Goal: Task Accomplishment & Management: Use online tool/utility

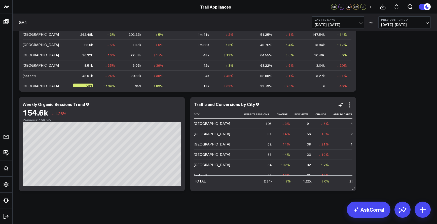
click at [352, 103] on icon at bounding box center [350, 105] width 6 height 6
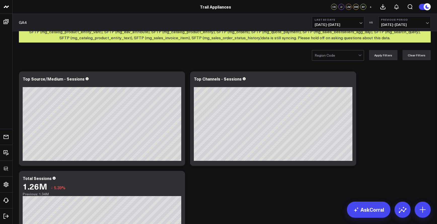
scroll to position [595, 0]
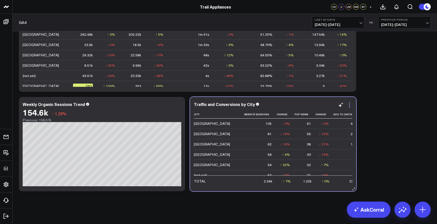
click at [348, 105] on icon at bounding box center [350, 105] width 6 height 6
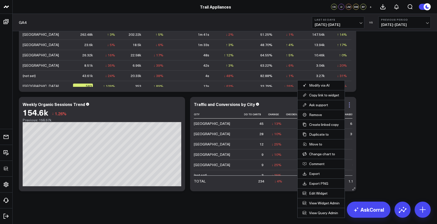
click at [350, 105] on icon at bounding box center [350, 105] width 6 height 6
click at [350, 105] on icon at bounding box center [349, 105] width 1 height 1
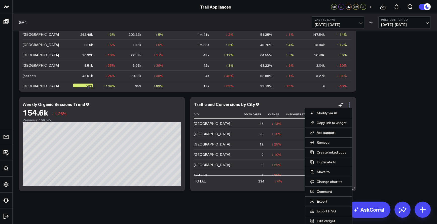
click at [350, 105] on icon at bounding box center [349, 105] width 1 height 1
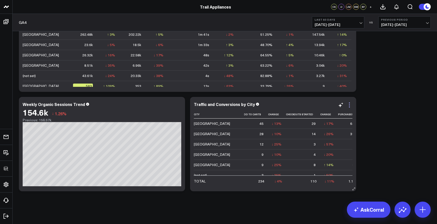
click at [350, 105] on icon at bounding box center [349, 105] width 1 height 1
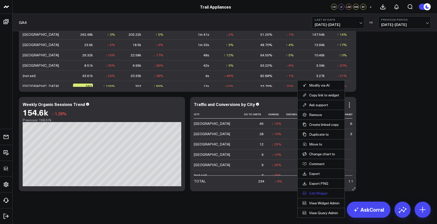
click at [322, 194] on button "Edit Widget" at bounding box center [321, 193] width 37 height 5
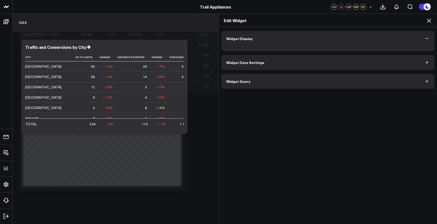
click at [266, 87] on div "Widget Display Widget Date Settings Widget Query" at bounding box center [327, 60] width 213 height 58
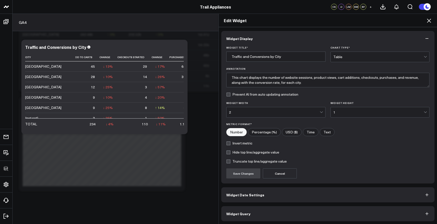
click at [262, 214] on button "Widget Query" at bounding box center [327, 213] width 213 height 15
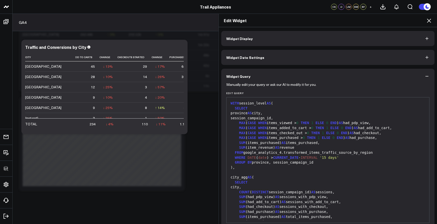
click at [270, 181] on div "SELECT" at bounding box center [328, 182] width 198 height 5
click at [267, 178] on div "WITH session_level AS ( SELECT province AS city, session_campaign_id, MAX ( CAS…" at bounding box center [328, 212] width 198 height 224
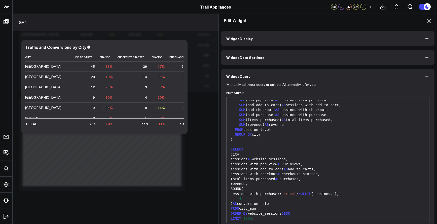
scroll to position [23, 0]
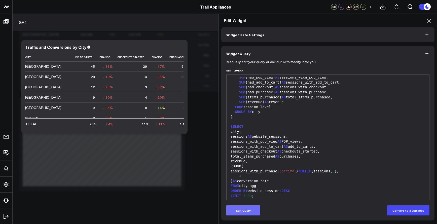
click at [251, 209] on button "Edit Query" at bounding box center [243, 211] width 34 height 10
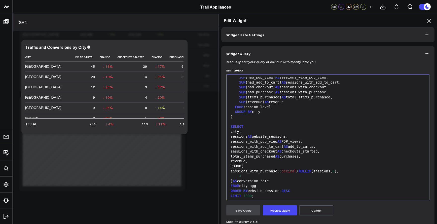
click at [268, 194] on div "LIMIT 1000 ;" at bounding box center [328, 196] width 198 height 5
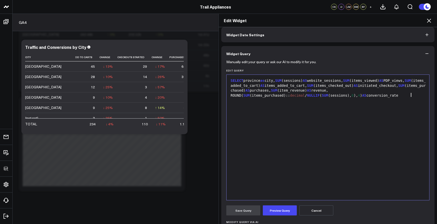
scroll to position [0, 0]
click at [273, 210] on button "Preview Query" at bounding box center [280, 211] width 34 height 10
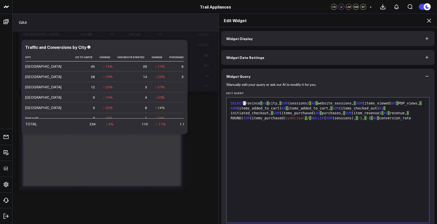
click at [244, 103] on div "SELECT province as city, SUM (sessions) AS website_sessions, SUM (items_viewed)…" at bounding box center [328, 111] width 198 height 20
click at [245, 103] on div "SELECT province as city, SUM (sessions) AS website_sessions, SUM (items_viewed)…" at bounding box center [328, 111] width 198 height 20
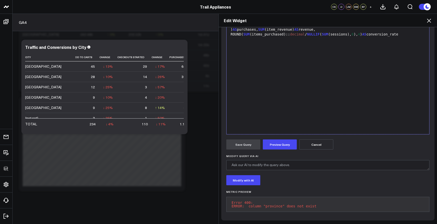
scroll to position [1, 0]
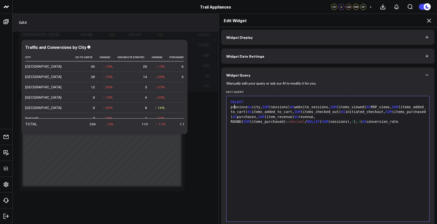
click at [251, 111] on div "province as city, SUM (sessions) AS website_sessions, SUM (items_viewed) AS PDP…" at bounding box center [328, 115] width 198 height 20
click at [286, 105] on div "province as city, SUM (sessions) AS website_sessions, SUM (items_viewed) AS PDP…" at bounding box center [328, 115] width 198 height 20
click at [269, 106] on span "SUM" at bounding box center [266, 107] width 6 height 4
click at [269, 107] on span "SUM" at bounding box center [266, 107] width 6 height 4
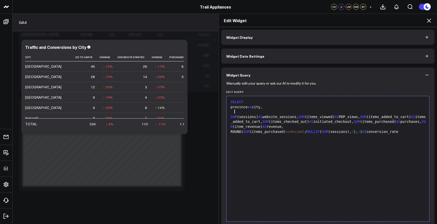
click at [305, 115] on span "SUM" at bounding box center [302, 117] width 6 height 4
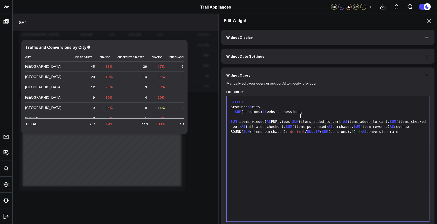
click at [299, 120] on span "SUM" at bounding box center [295, 122] width 6 height 4
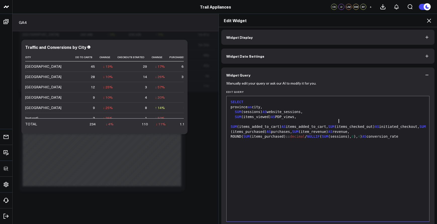
click at [335, 125] on span "SUM" at bounding box center [332, 127] width 6 height 4
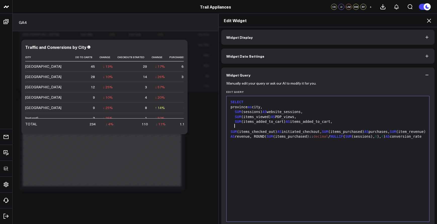
click at [328, 130] on span "SUM" at bounding box center [325, 132] width 6 height 4
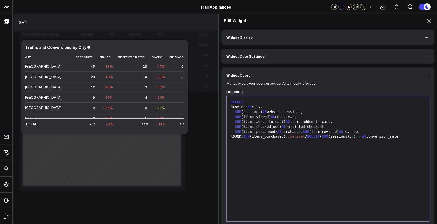
click at [231, 135] on div "SUM (items_purchased) AS purchases, SUM (item_revenue) AS revenue, ROUND( SUM (…" at bounding box center [328, 134] width 198 height 10
click at [230, 137] on div "SUM (items_purchased) AS purchases, SUM (item_revenue) AS revenue, ROUND( SUM (…" at bounding box center [328, 134] width 198 height 10
click at [406, 136] on div "SUM (items_purchased) AS purchases, SUM (item_revenue) AS revenue, ROUND( SUM (…" at bounding box center [328, 134] width 198 height 10
click at [411, 136] on div "SUM (items_purchased) AS purchases, SUM (item_revenue) AS revenue, ROUND( SUM (…" at bounding box center [328, 134] width 198 height 10
drag, startPoint x: 238, startPoint y: 145, endPoint x: 228, endPoint y: 145, distance: 9.6
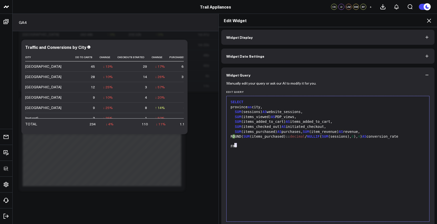
click at [229, 145] on div "FRO" at bounding box center [328, 146] width 198 height 5
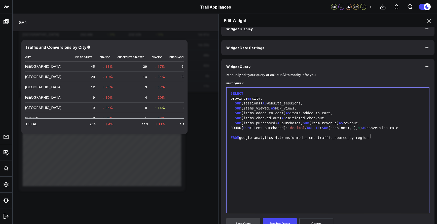
scroll to position [41, 0]
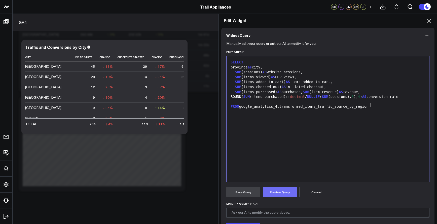
click at [272, 190] on button "Preview Query" at bounding box center [280, 192] width 34 height 10
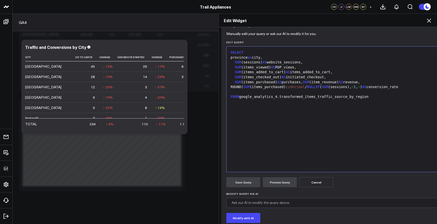
scroll to position [27, 0]
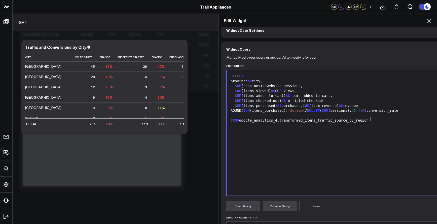
click at [263, 129] on div "SELECT province as city, SUM (sessions) AS website_sessions, SUM (items_viewed)…" at bounding box center [379, 133] width 300 height 120
click at [264, 124] on div "SELECT province as city, SUM (sessions) AS website_sessions, SUM (items_viewed)…" at bounding box center [379, 133] width 300 height 120
click at [264, 123] on div "SELECT province as city, SUM (sessions) AS website_sessions, SUM (items_viewed)…" at bounding box center [379, 133] width 300 height 120
click at [263, 119] on div "FROM google_analytics_4.transformed_items_traffic_source_by_region" at bounding box center [379, 120] width 300 height 5
click at [277, 105] on span "AS" at bounding box center [279, 106] width 4 height 4
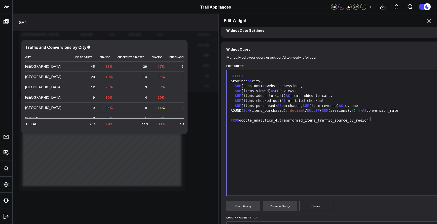
click at [289, 129] on div "SELECT province as city, SUM (sessions) AS website_sessions, SUM (items_viewed)…" at bounding box center [379, 133] width 300 height 120
drag, startPoint x: 295, startPoint y: 121, endPoint x: 367, endPoint y: 120, distance: 72.3
click at [296, 121] on div "FROM google_analytics_4.transformed_items_traffic_source_by_region" at bounding box center [379, 120] width 300 height 5
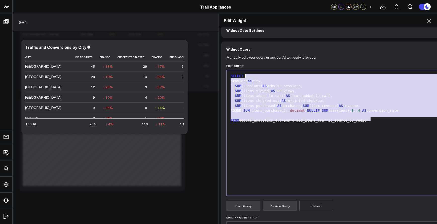
drag, startPoint x: 249, startPoint y: 78, endPoint x: 230, endPoint y: 72, distance: 20.8
click at [229, 71] on div "9 1 2 3 4 5 6 7 8 9 › ⌄ SELECT province as city, SUM (sessions) AS website_sess…" at bounding box center [379, 133] width 306 height 126
click at [259, 84] on div "SUM (sessions) AS website_sessions," at bounding box center [379, 86] width 300 height 5
drag, startPoint x: 373, startPoint y: 121, endPoint x: 230, endPoint y: 74, distance: 150.6
click at [230, 74] on div "SELECT province as city, SUM (sessions) AS website_sessions, SUM (items_viewed)…" at bounding box center [379, 133] width 300 height 120
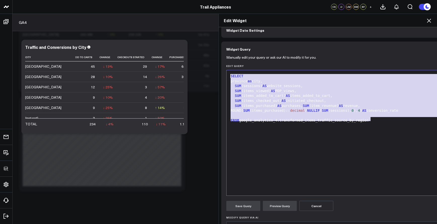
copy div "SELECT province as city, SUM (sessions) AS website_sessions, SUM (items_viewed)…"
click at [375, 129] on div "SELECT province as city, SUM (sessions) AS website_sessions, SUM (items_viewed)…" at bounding box center [379, 133] width 300 height 120
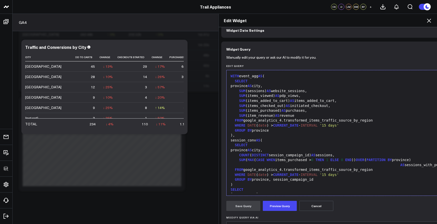
scroll to position [125, 0]
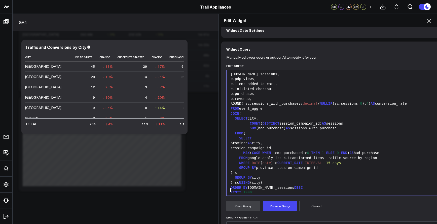
click at [371, 126] on div "SUM (had_purchase) AS sessions_with_purchase" at bounding box center [379, 128] width 300 height 5
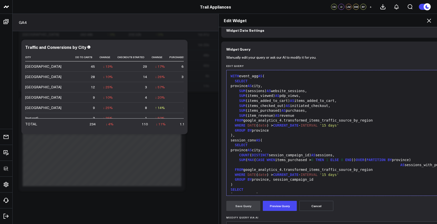
scroll to position [0, 0]
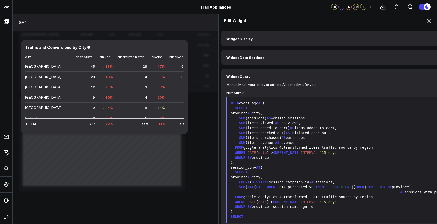
click at [278, 104] on div "WITH event_agg AS (" at bounding box center [379, 103] width 300 height 5
click at [301, 116] on div "SUM (sessions) AS website_sessions," at bounding box center [379, 118] width 300 height 5
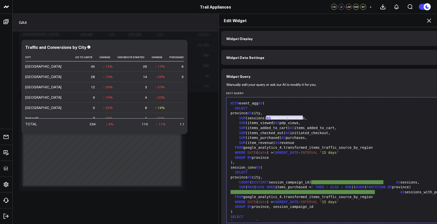
drag, startPoint x: 301, startPoint y: 118, endPoint x: 266, endPoint y: 119, distance: 35.3
click at [266, 119] on div "SUM (sessions) AS website_sessions," at bounding box center [379, 118] width 300 height 5
drag, startPoint x: 301, startPoint y: 123, endPoint x: 274, endPoint y: 123, distance: 26.5
click at [274, 123] on div "SUM (items_viewed) AS pdp_views," at bounding box center [379, 123] width 300 height 5
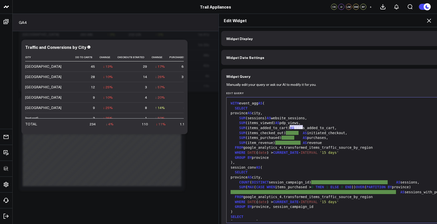
drag, startPoint x: 301, startPoint y: 127, endPoint x: 289, endPoint y: 128, distance: 12.1
click at [289, 128] on div "SUM (items_added_to_cart) AS items_added_to_cart," at bounding box center [379, 128] width 300 height 5
drag, startPoint x: 292, startPoint y: 133, endPoint x: 303, endPoint y: 132, distance: 10.1
click at [285, 132] on div "SUM (items_checked_out) AS initiated_checkout," at bounding box center [379, 133] width 300 height 5
drag, startPoint x: 301, startPoint y: 136, endPoint x: 280, endPoint y: 137, distance: 21.4
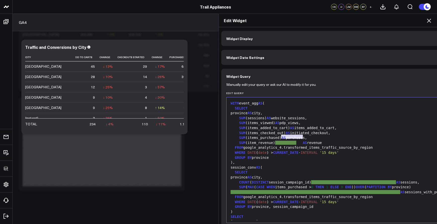
click at [280, 137] on div "SUM (items_purchased) AS purchases," at bounding box center [379, 138] width 300 height 5
drag, startPoint x: 302, startPoint y: 143, endPoint x: 274, endPoint y: 143, distance: 27.5
click at [274, 143] on div "SUM (item_revenue) AS revenue" at bounding box center [379, 143] width 300 height 5
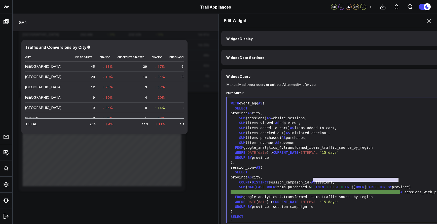
drag, startPoint x: 313, startPoint y: 180, endPoint x: 394, endPoint y: 180, distance: 81.6
click at [396, 181] on div "COUNT ( DISTINCT session_campaign_id) AS sessions," at bounding box center [379, 182] width 300 height 5
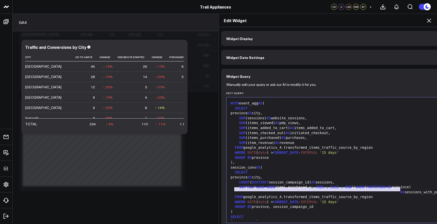
drag, startPoint x: 400, startPoint y: 191, endPoint x: 225, endPoint y: 190, distance: 174.3
click at [226, 190] on div "Selection deleted 99 1 2 3 4 5 6 7 8 9 10 11 12 13 14 15 16 17 18 19 20 21 22 2…" at bounding box center [379, 160] width 306 height 126
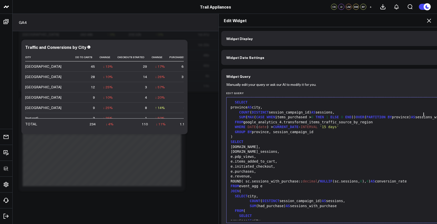
scroll to position [70, 0]
drag, startPoint x: 322, startPoint y: 201, endPoint x: 285, endPoint y: 201, distance: 36.3
click at [285, 204] on div "SUM (had_purchase) AS sessions_with_purchase" at bounding box center [379, 206] width 300 height 5
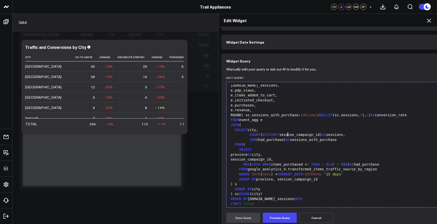
scroll to position [64, 0]
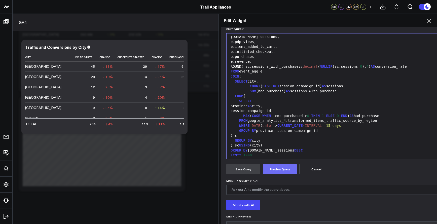
click at [284, 172] on button "Preview Query" at bounding box center [280, 169] width 34 height 10
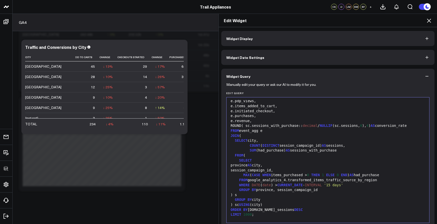
scroll to position [105, 0]
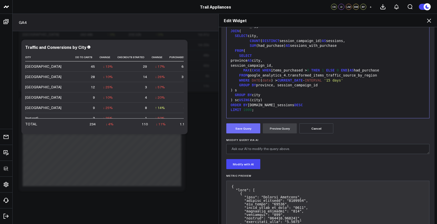
click at [236, 128] on button "Save Query" at bounding box center [243, 128] width 34 height 10
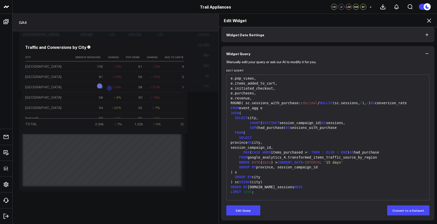
scroll to position [19, 0]
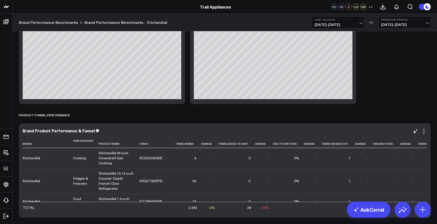
scroll to position [617, 0]
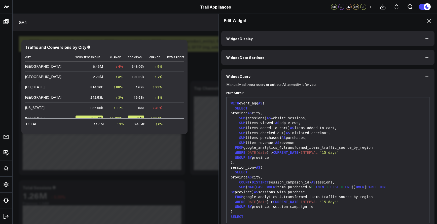
click at [430, 23] on icon at bounding box center [429, 21] width 6 height 6
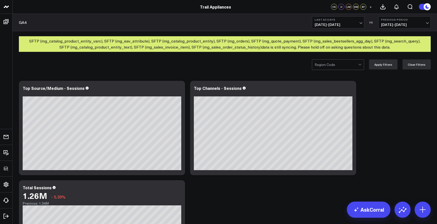
click at [429, 20] on button "Previous Period 05/14/25 - 07/12/25" at bounding box center [405, 22] width 52 height 12
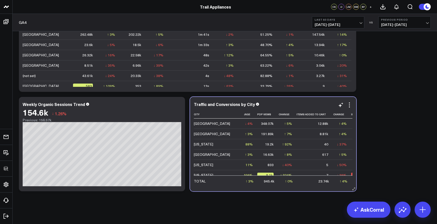
scroll to position [0, 213]
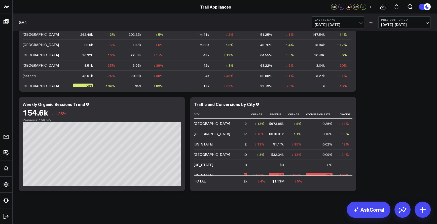
click at [348, 20] on b "Last 60 Days" at bounding box center [338, 19] width 47 height 3
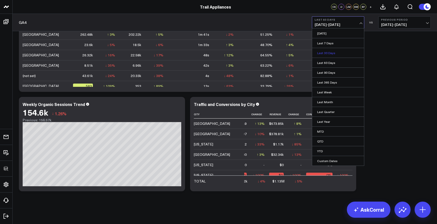
click at [336, 53] on link "Last 30 Days" at bounding box center [338, 53] width 52 height 10
